Goal: Information Seeking & Learning: Learn about a topic

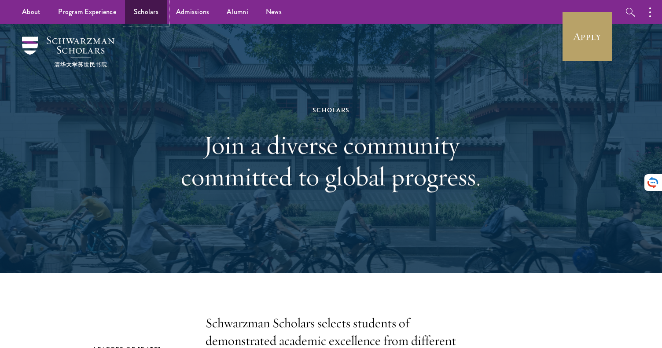
click at [147, 14] on link "Scholars" at bounding box center [146, 12] width 42 height 24
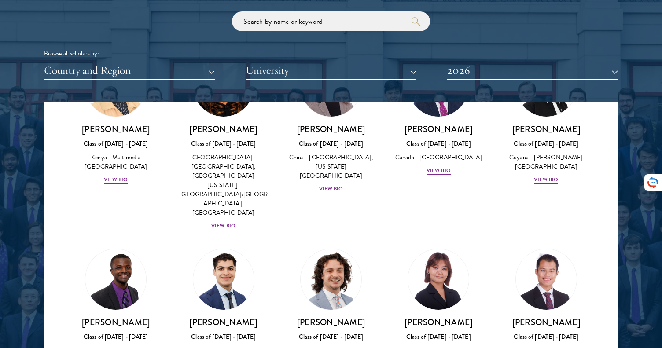
scroll to position [1413, 0]
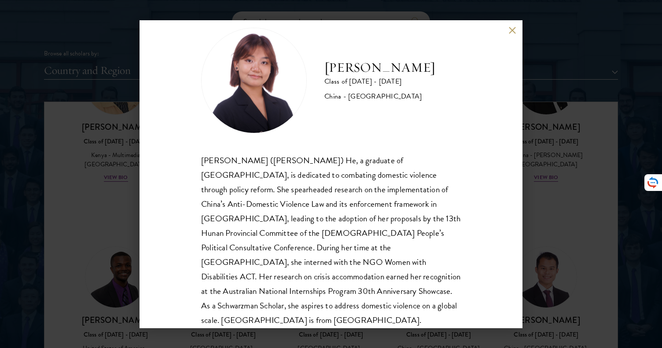
scroll to position [20, 0]
click at [583, 174] on div "[PERSON_NAME] Class of [DATE] - [DATE] [GEOGRAPHIC_DATA] - [GEOGRAPHIC_DATA] [P…" at bounding box center [331, 174] width 662 height 348
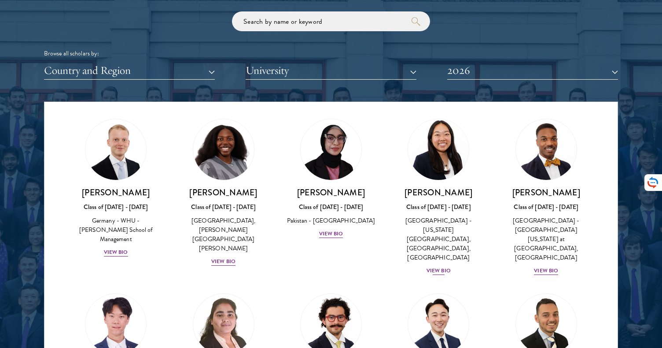
scroll to position [1702, 0]
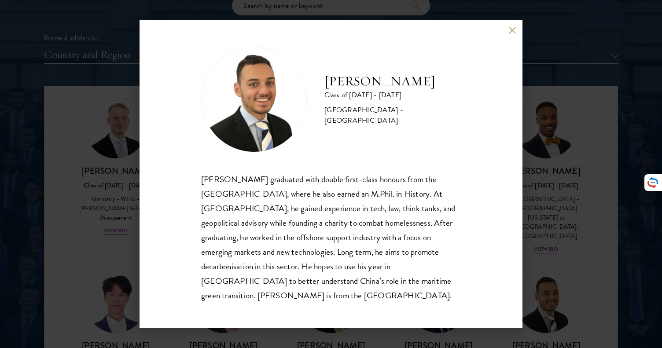
scroll to position [1083, 0]
click at [596, 232] on div "[PERSON_NAME] Class of [DATE] - [DATE] [GEOGRAPHIC_DATA] - [GEOGRAPHIC_DATA] [P…" at bounding box center [331, 174] width 662 height 348
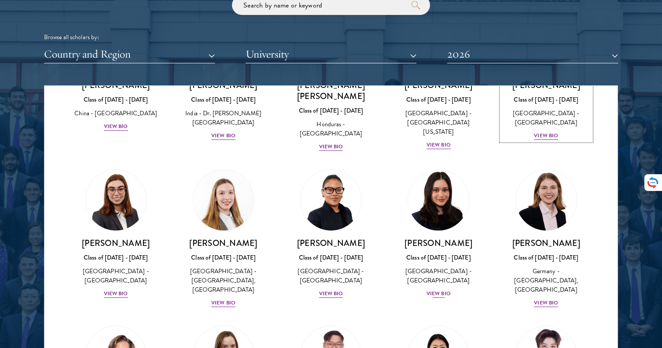
scroll to position [1963, 0]
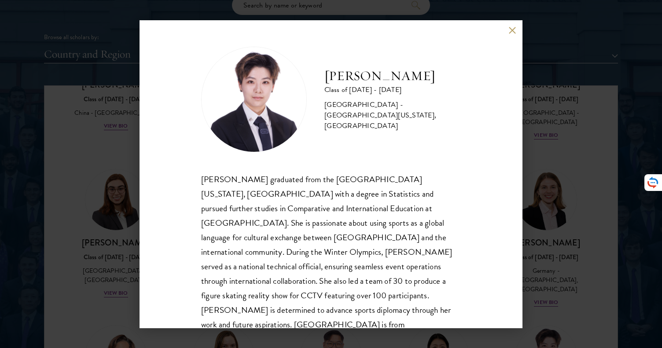
scroll to position [4, 0]
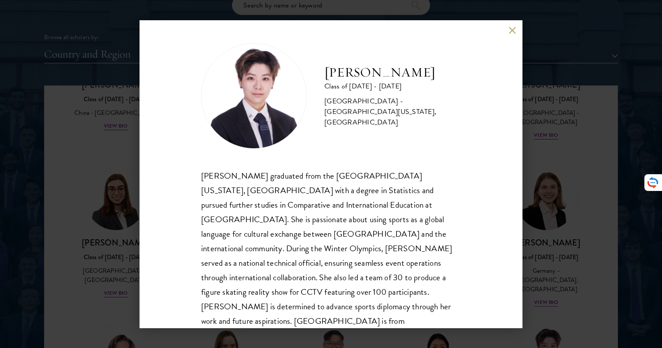
click at [544, 223] on div "[PERSON_NAME] Class of [DATE] - [DATE] [GEOGRAPHIC_DATA] - [GEOGRAPHIC_DATA][US…" at bounding box center [331, 174] width 662 height 348
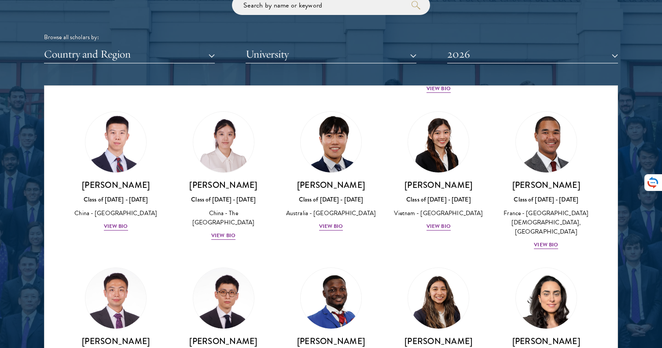
scroll to position [2517, 0]
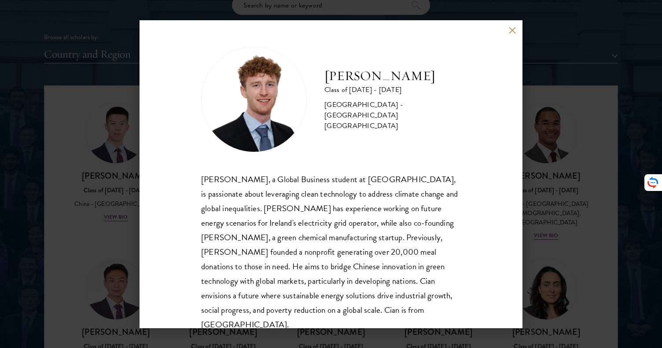
scroll to position [15, 0]
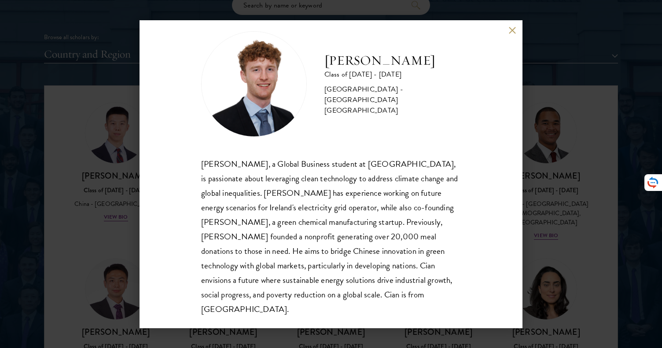
click at [549, 207] on div "[PERSON_NAME] Class of [DATE] - [DATE] [GEOGRAPHIC_DATA] - [GEOGRAPHIC_DATA] [G…" at bounding box center [331, 174] width 662 height 348
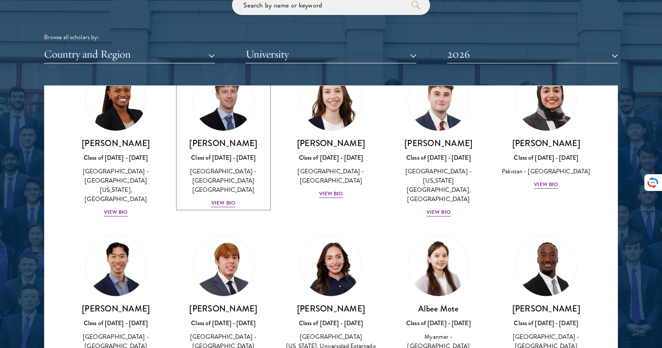
scroll to position [2882, 0]
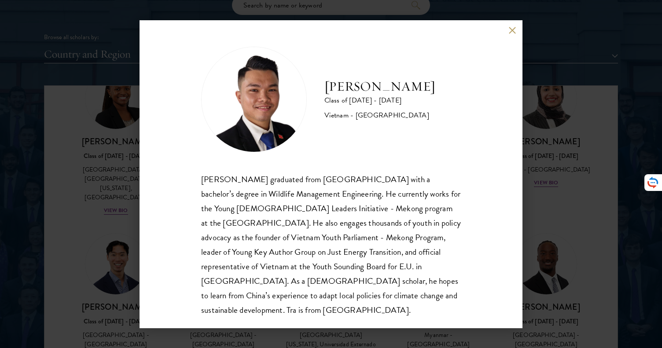
click at [599, 236] on div "[PERSON_NAME] Class of [DATE] - [DATE] [GEOGRAPHIC_DATA] - [GEOGRAPHIC_DATA] [P…" at bounding box center [331, 174] width 662 height 348
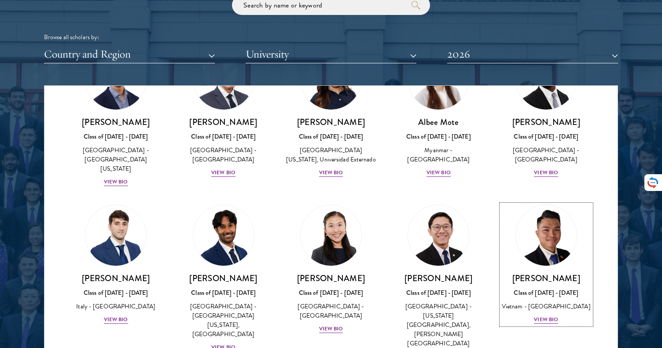
scroll to position [3069, 0]
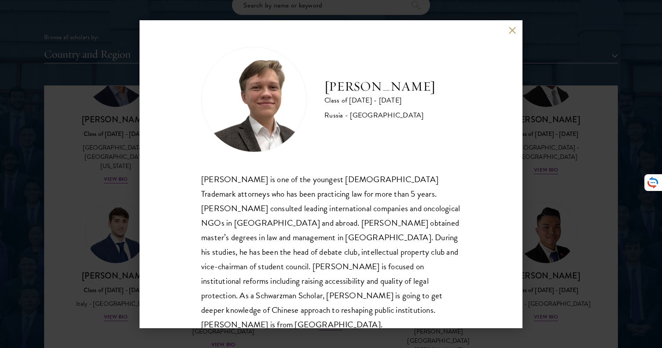
drag, startPoint x: 427, startPoint y: 84, endPoint x: 326, endPoint y: 84, distance: 101.6
click at [326, 84] on h2 "[PERSON_NAME]" at bounding box center [379, 87] width 111 height 18
copy h2 "[PERSON_NAME]"
click at [515, 34] on div "[PERSON_NAME] Class of [DATE] - [DATE] [GEOGRAPHIC_DATA] - [GEOGRAPHIC_DATA] [P…" at bounding box center [330, 174] width 383 height 308
click at [513, 32] on button at bounding box center [511, 30] width 7 height 7
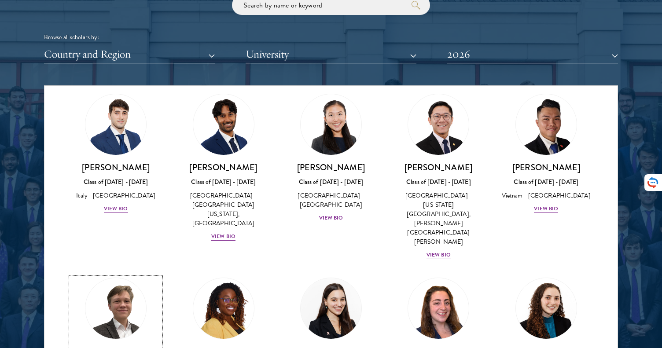
scroll to position [3178, 0]
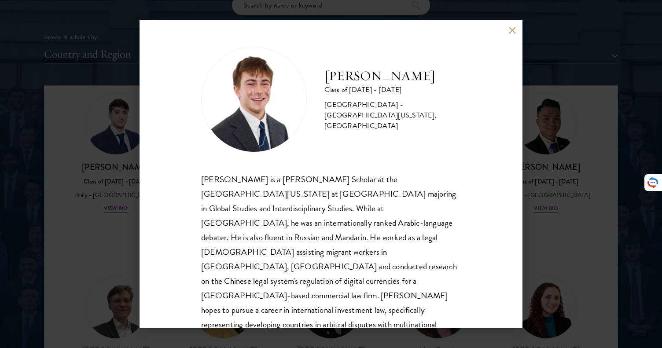
scroll to position [1, 0]
click at [578, 194] on div "[PERSON_NAME] Class of [DATE] - [DATE] [GEOGRAPHIC_DATA] - [GEOGRAPHIC_DATA][US…" at bounding box center [331, 174] width 662 height 348
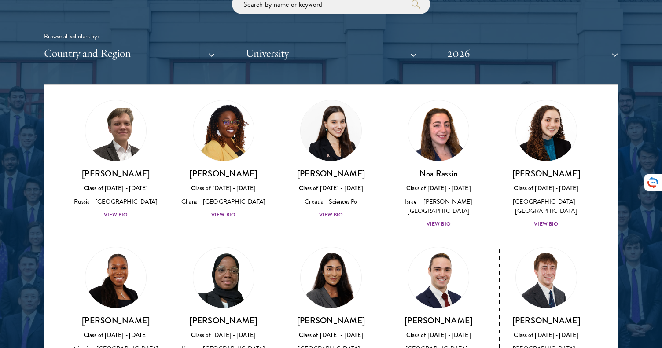
scroll to position [3357, 0]
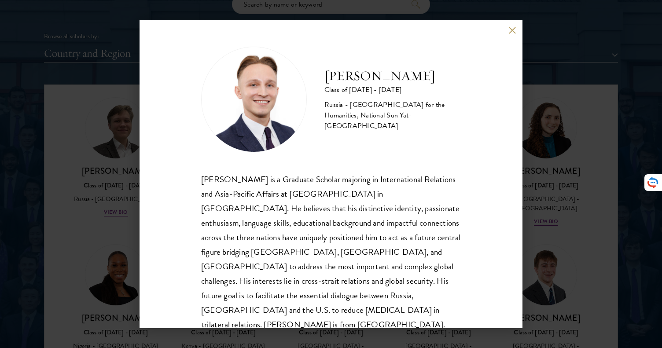
click at [515, 27] on button at bounding box center [511, 30] width 7 height 7
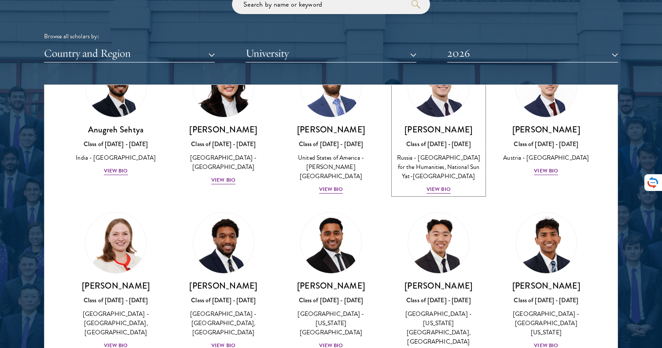
scroll to position [3697, 0]
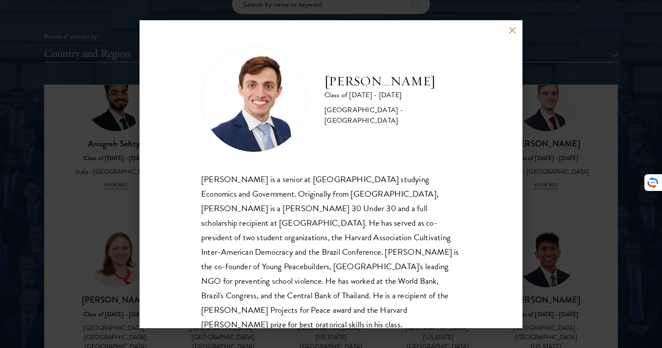
click at [511, 25] on div "[PERSON_NAME] Class of [DATE] - [DATE] [GEOGRAPHIC_DATA] - [GEOGRAPHIC_DATA] [P…" at bounding box center [330, 174] width 383 height 308
click at [511, 28] on button at bounding box center [511, 30] width 7 height 7
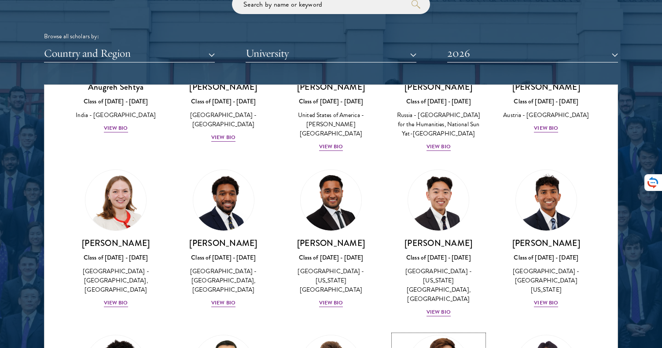
scroll to position [3754, 0]
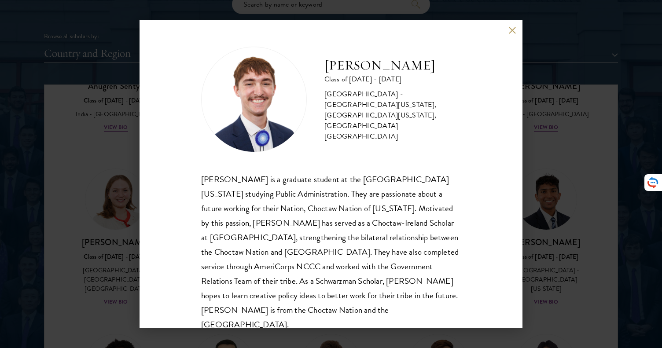
click at [512, 30] on button at bounding box center [511, 30] width 7 height 7
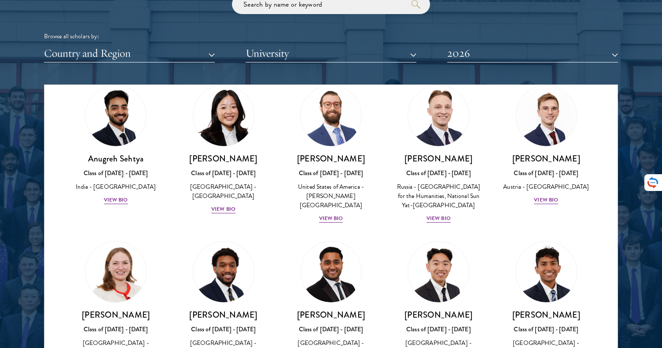
scroll to position [3675, 0]
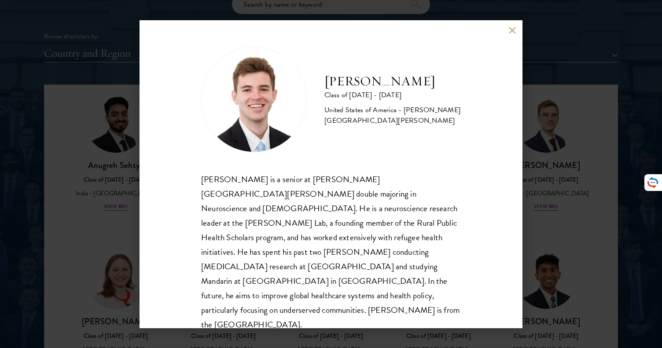
click at [512, 31] on button at bounding box center [511, 30] width 7 height 7
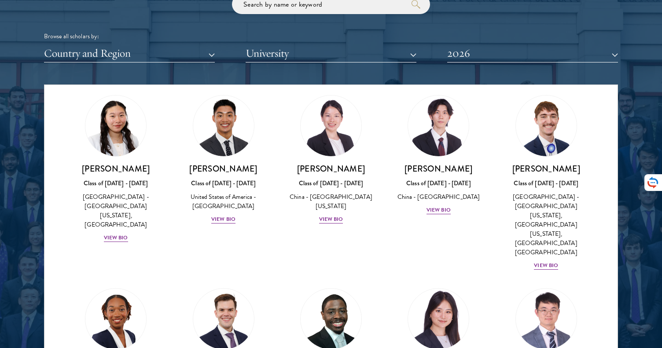
scroll to position [4159, 0]
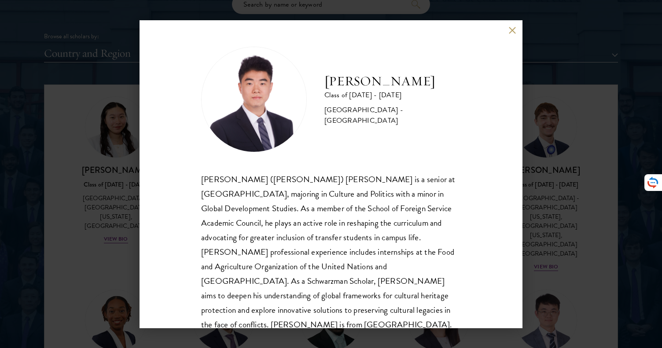
click at [600, 232] on div "[PERSON_NAME] Class of [DATE] - [DATE] [GEOGRAPHIC_DATA] - [GEOGRAPHIC_DATA] [P…" at bounding box center [331, 174] width 662 height 348
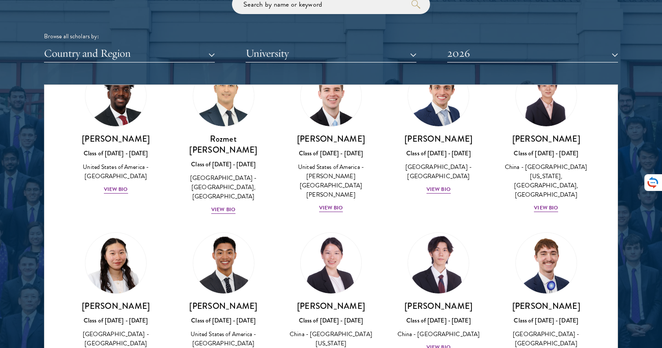
scroll to position [4021, 0]
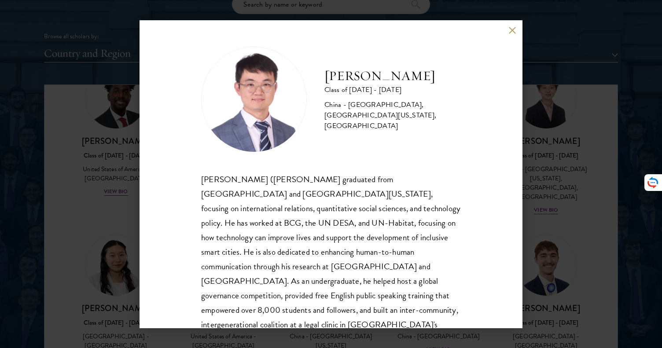
scroll to position [29, 0]
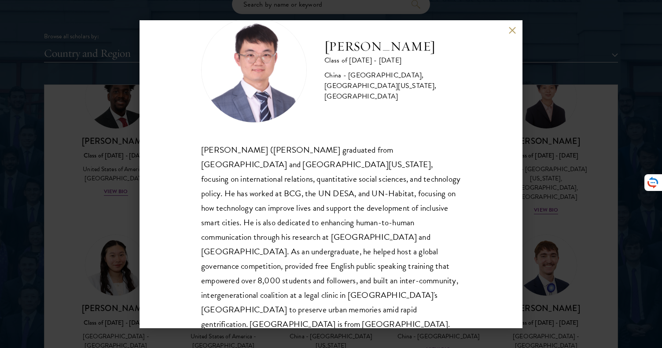
click at [511, 24] on div "[PERSON_NAME] Class of [DATE] - [DATE] [GEOGRAPHIC_DATA] - [GEOGRAPHIC_DATA], […" at bounding box center [330, 174] width 383 height 308
click at [511, 27] on button at bounding box center [511, 30] width 7 height 7
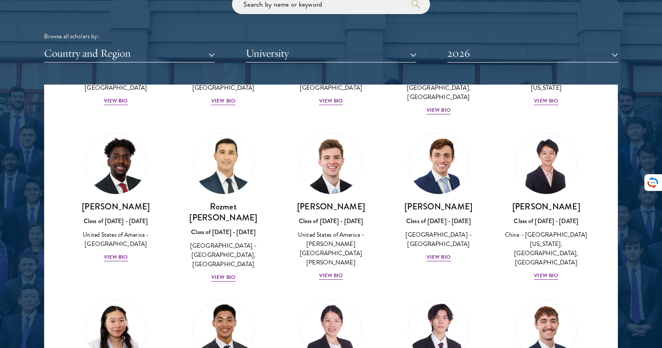
scroll to position [3950, 0]
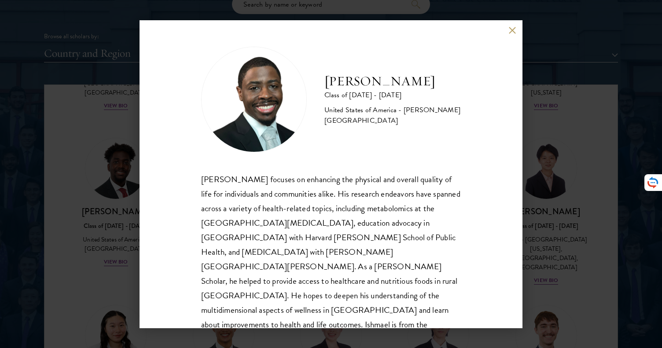
click at [538, 209] on div "[PERSON_NAME] Class of [DATE] - [DATE] [GEOGRAPHIC_DATA] - [PERSON_NAME][GEOGRA…" at bounding box center [331, 174] width 662 height 348
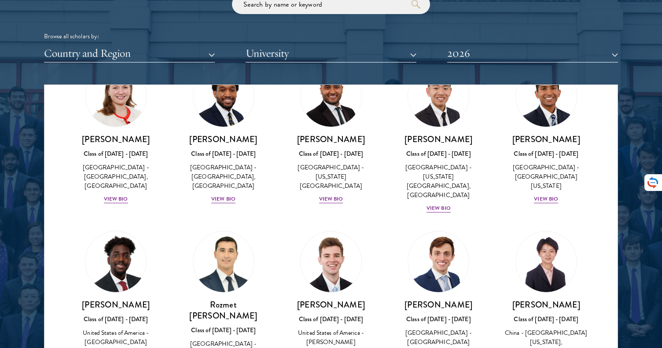
scroll to position [3853, 0]
